Goal: Download file/media

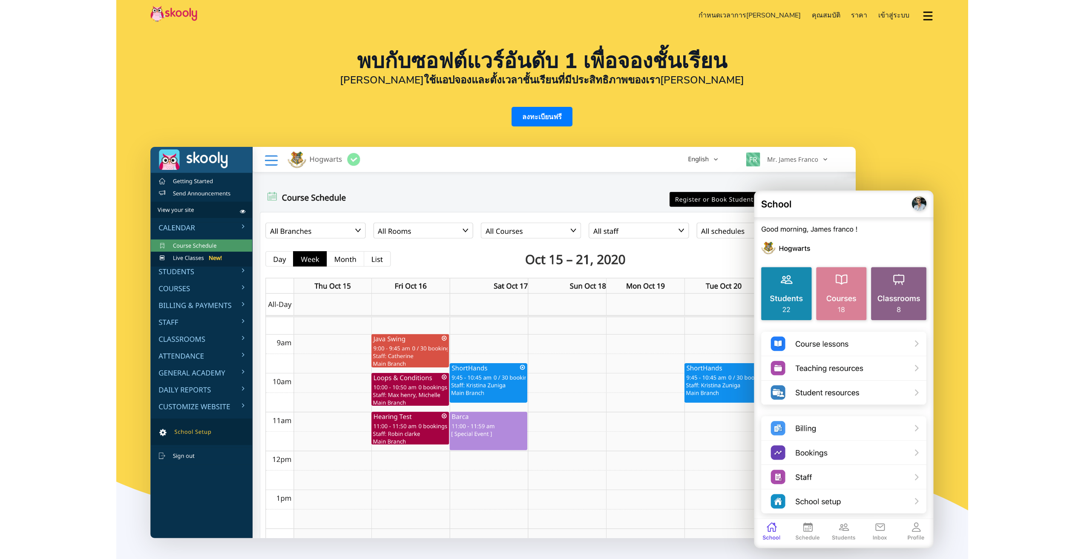
select select "th"
select select "1"
select select "[GEOGRAPHIC_DATA]"
select select "America/New_York"
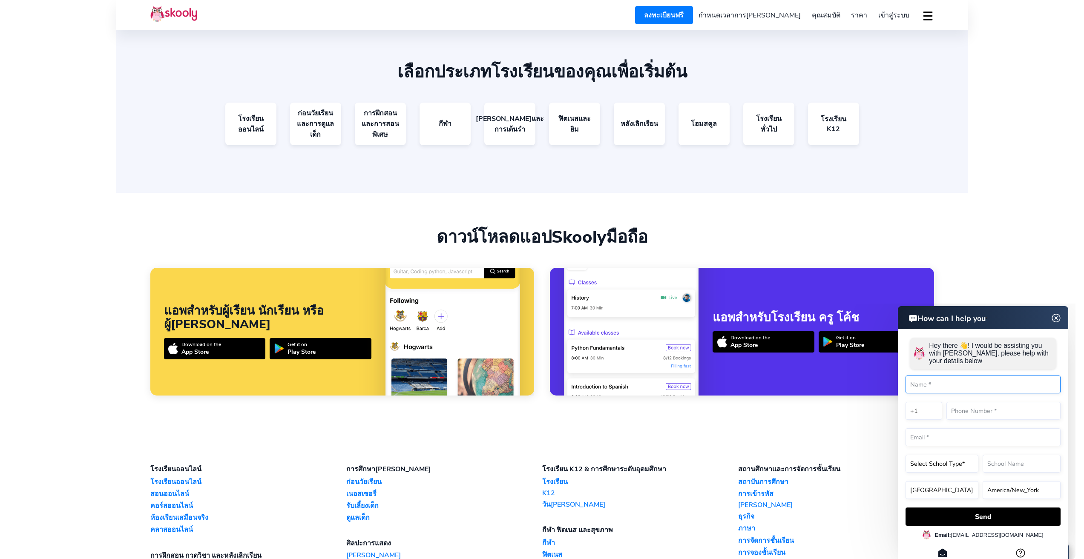
scroll to position [1832, 0]
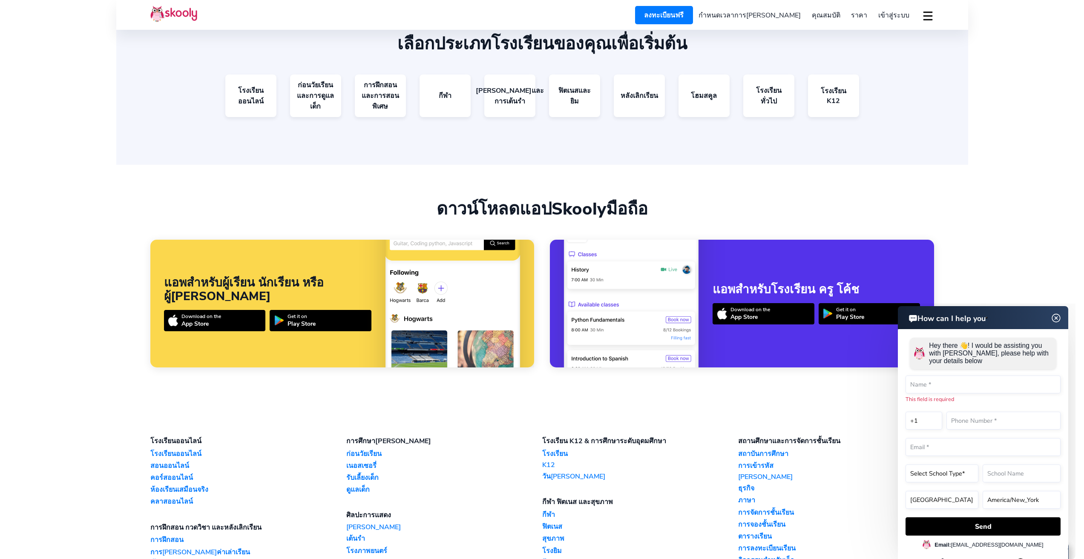
drag, startPoint x: 482, startPoint y: 196, endPoint x: 430, endPoint y: 199, distance: 52.0
click at [393, 199] on div "ดาวน์โหลดแอป Skooly มือถือ" at bounding box center [542, 209] width 784 height 20
click at [625, 199] on div "ดาวน์โหลดแอป Skooly มือถือ" at bounding box center [542, 209] width 784 height 20
drag, startPoint x: 416, startPoint y: 196, endPoint x: 656, endPoint y: 184, distance: 240.1
click at [656, 199] on div "ดาวน์โหลดแอป Skooly มือถือ" at bounding box center [542, 209] width 784 height 20
